Goal: Task Accomplishment & Management: Manage account settings

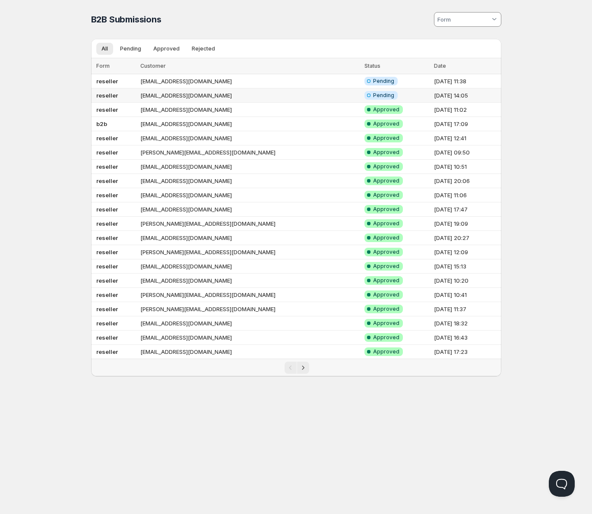
click at [134, 94] on td "reseller" at bounding box center [114, 95] width 47 height 14
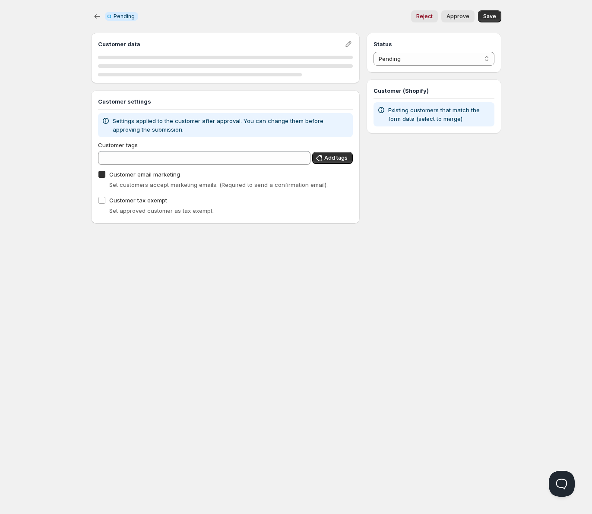
checkbox input "true"
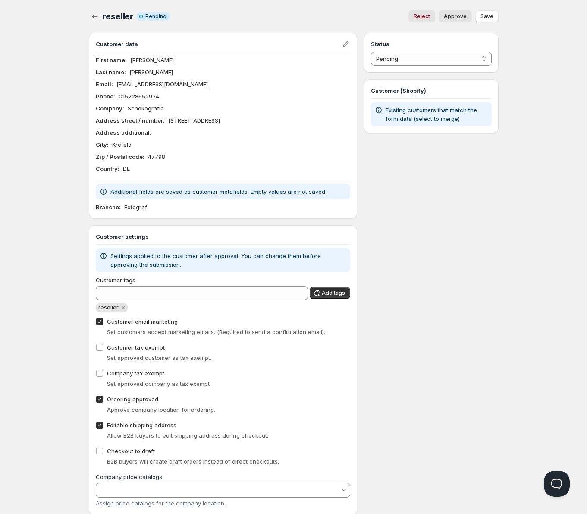
click at [453, 18] on span "Approve" at bounding box center [455, 16] width 23 height 7
select select "1"
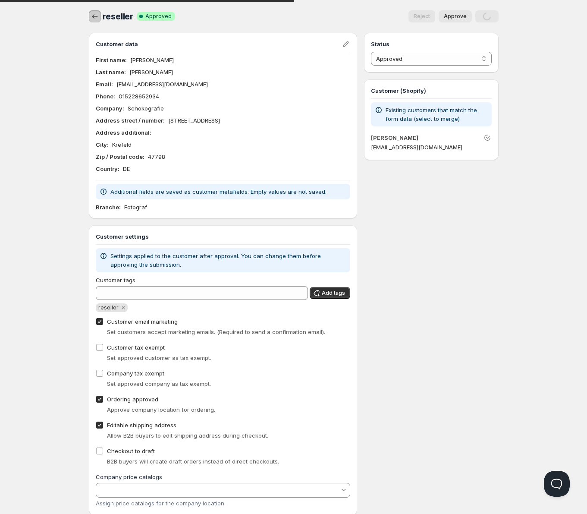
click at [98, 19] on icon "button" at bounding box center [95, 16] width 9 height 9
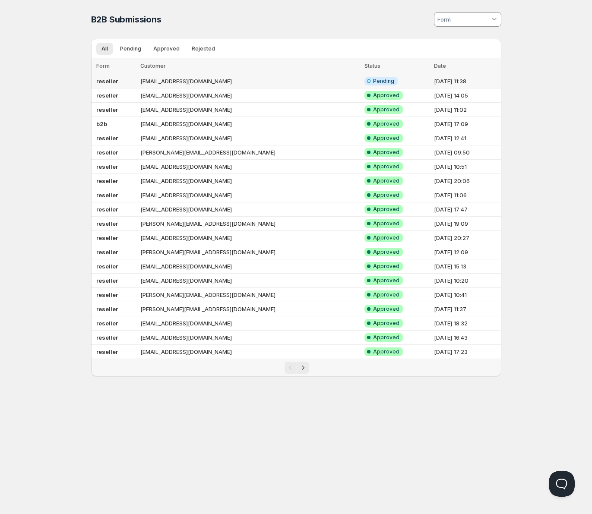
click at [134, 85] on td "reseller" at bounding box center [114, 81] width 47 height 14
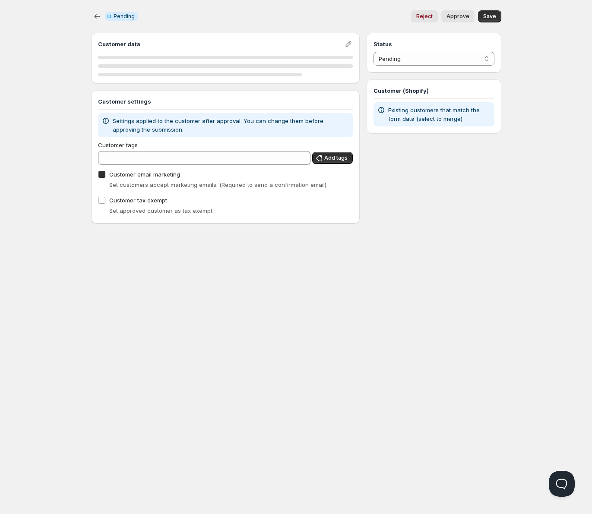
checkbox input "true"
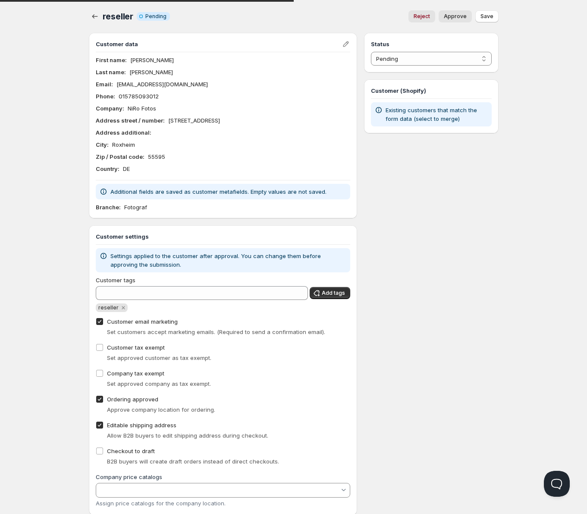
click at [460, 16] on span "Approve" at bounding box center [455, 16] width 23 height 7
select select "1"
